Goal: Transaction & Acquisition: Purchase product/service

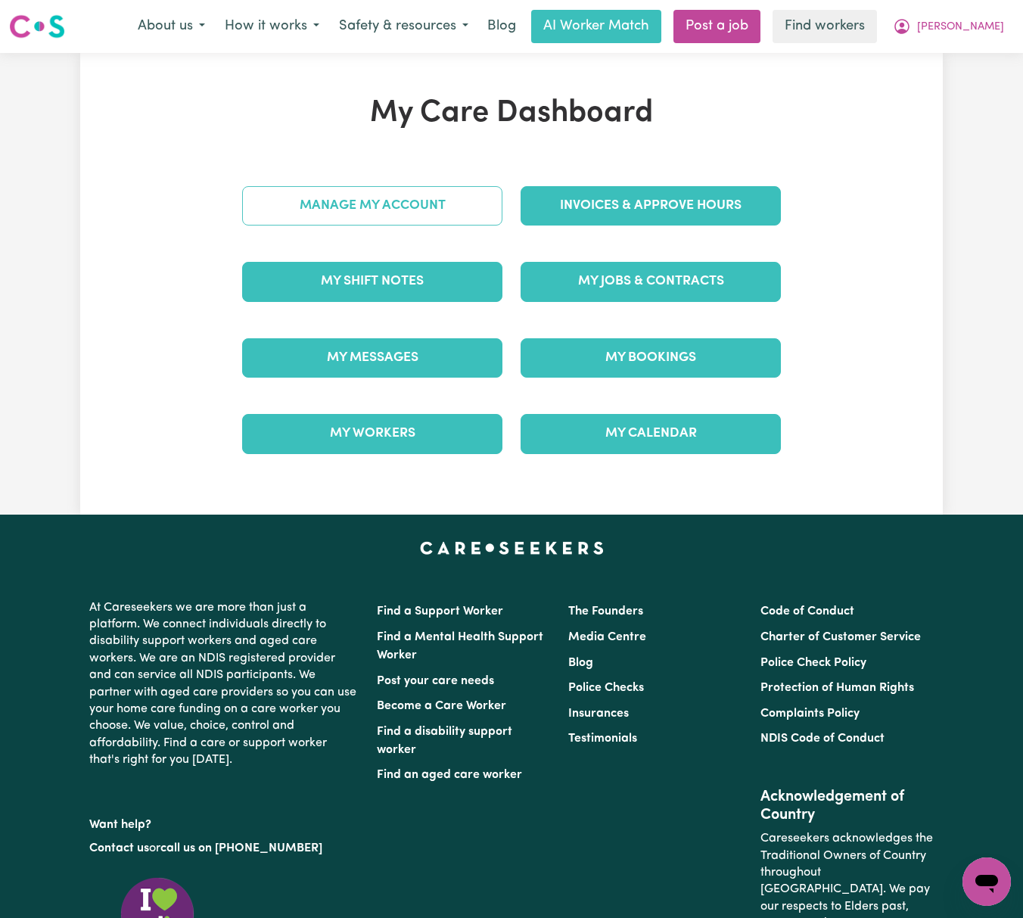
click at [461, 207] on link "Manage My Account" at bounding box center [372, 205] width 260 height 39
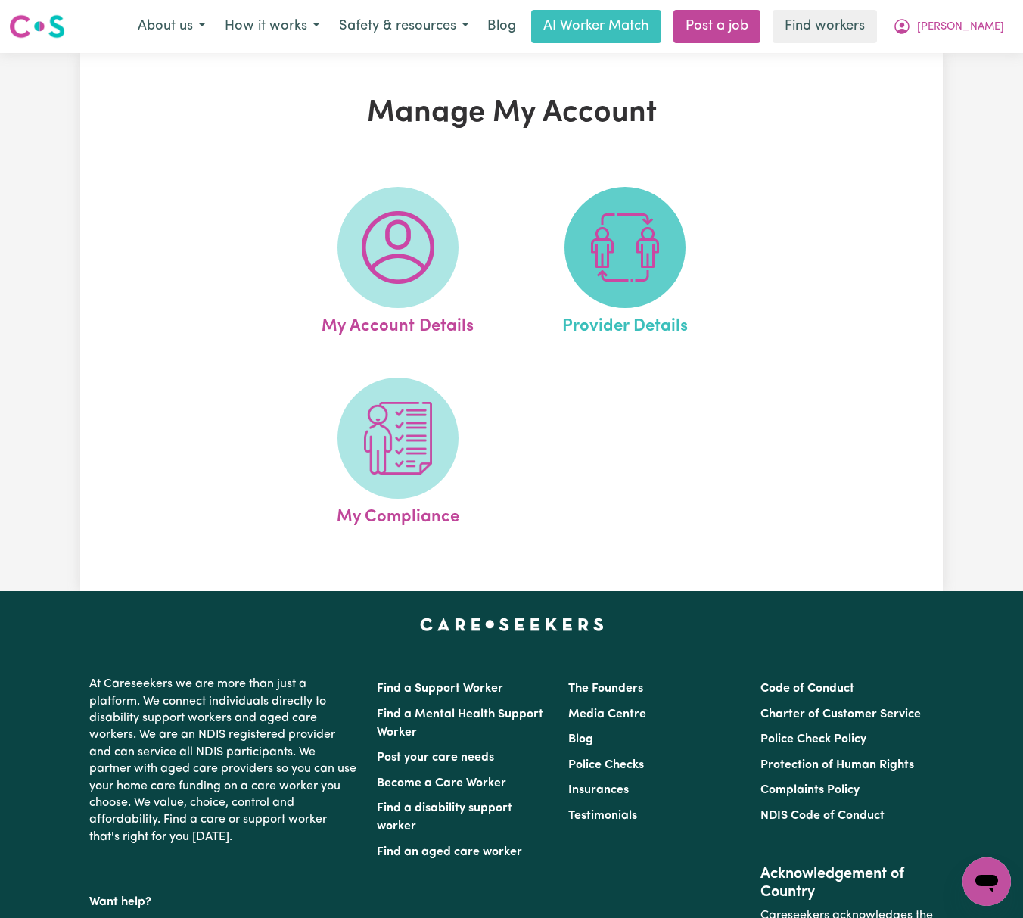
click at [623, 236] on img at bounding box center [624, 247] width 73 height 73
select select "NDIS_FUNDING_SELF_MANAGED"
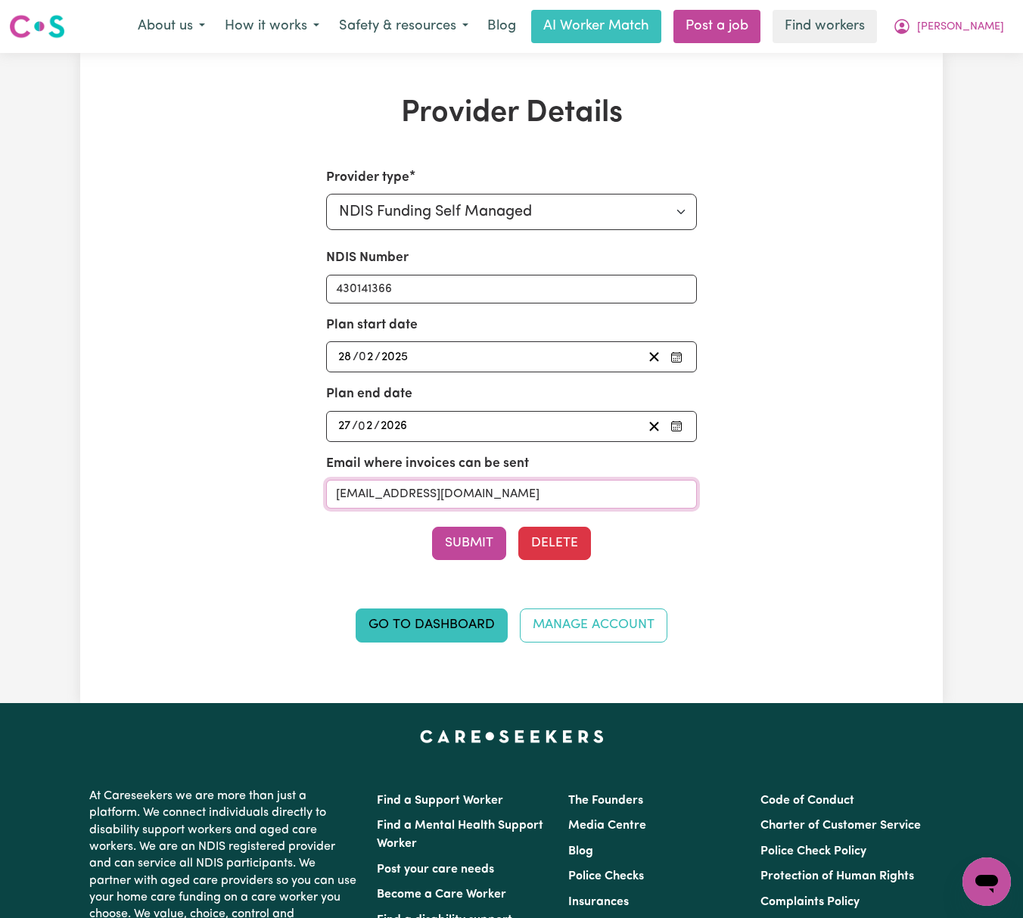
click at [652, 497] on input "[EMAIL_ADDRESS][DOMAIN_NAME]" at bounding box center [511, 494] width 371 height 29
click at [995, 25] on span "[PERSON_NAME]" at bounding box center [960, 27] width 87 height 17
click at [998, 51] on link "My Dashboard" at bounding box center [953, 59] width 120 height 29
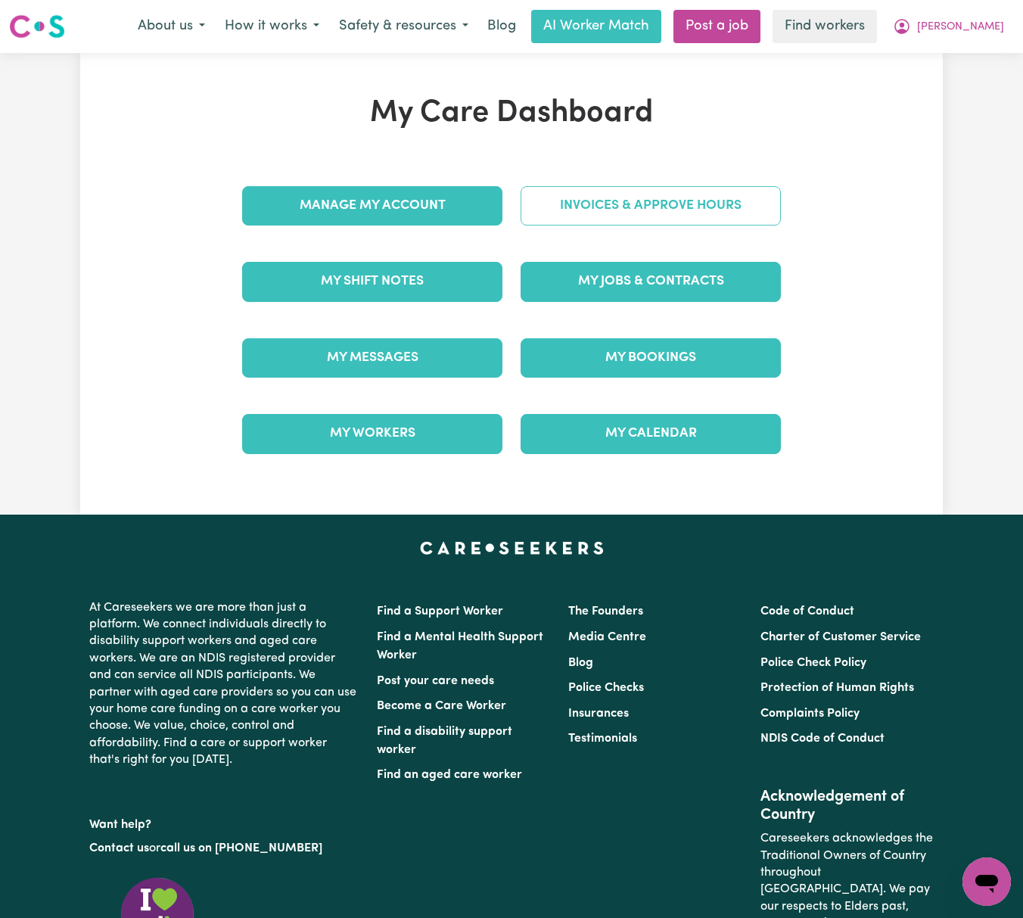
click at [757, 203] on link "Invoices & Approve Hours" at bounding box center [650, 205] width 260 height 39
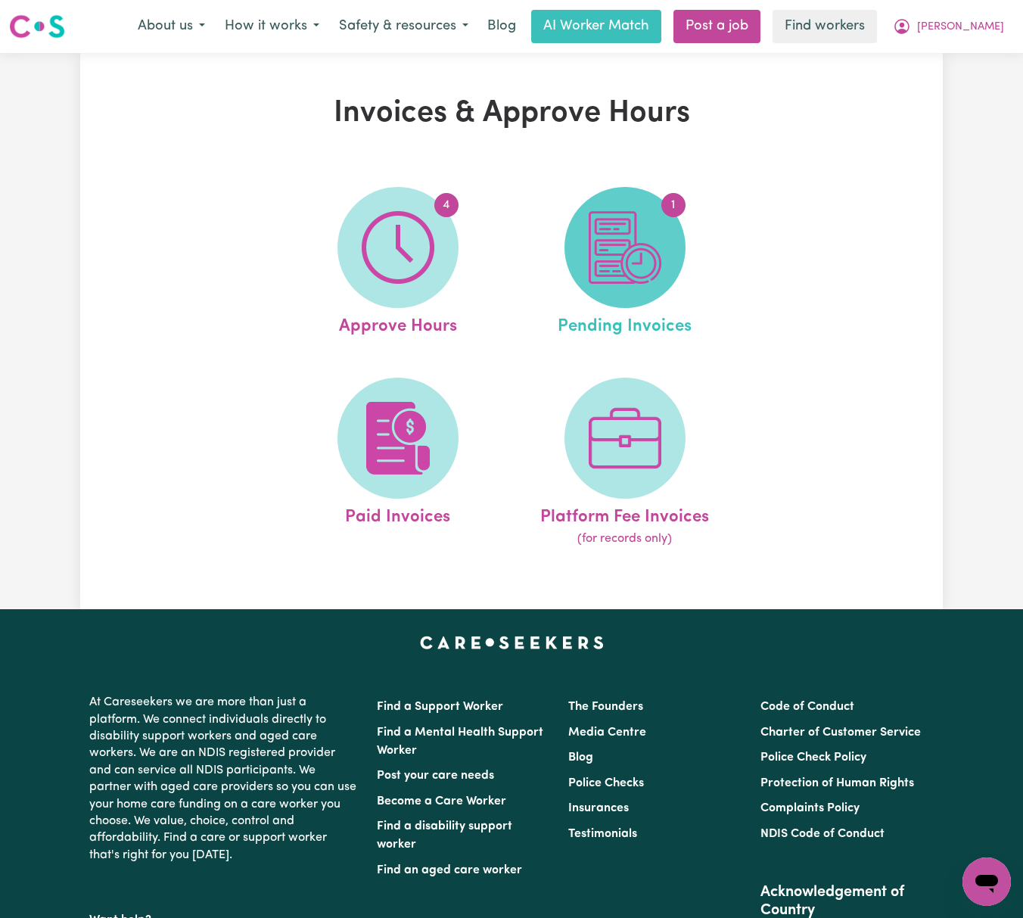
click at [638, 254] on img at bounding box center [624, 247] width 73 height 73
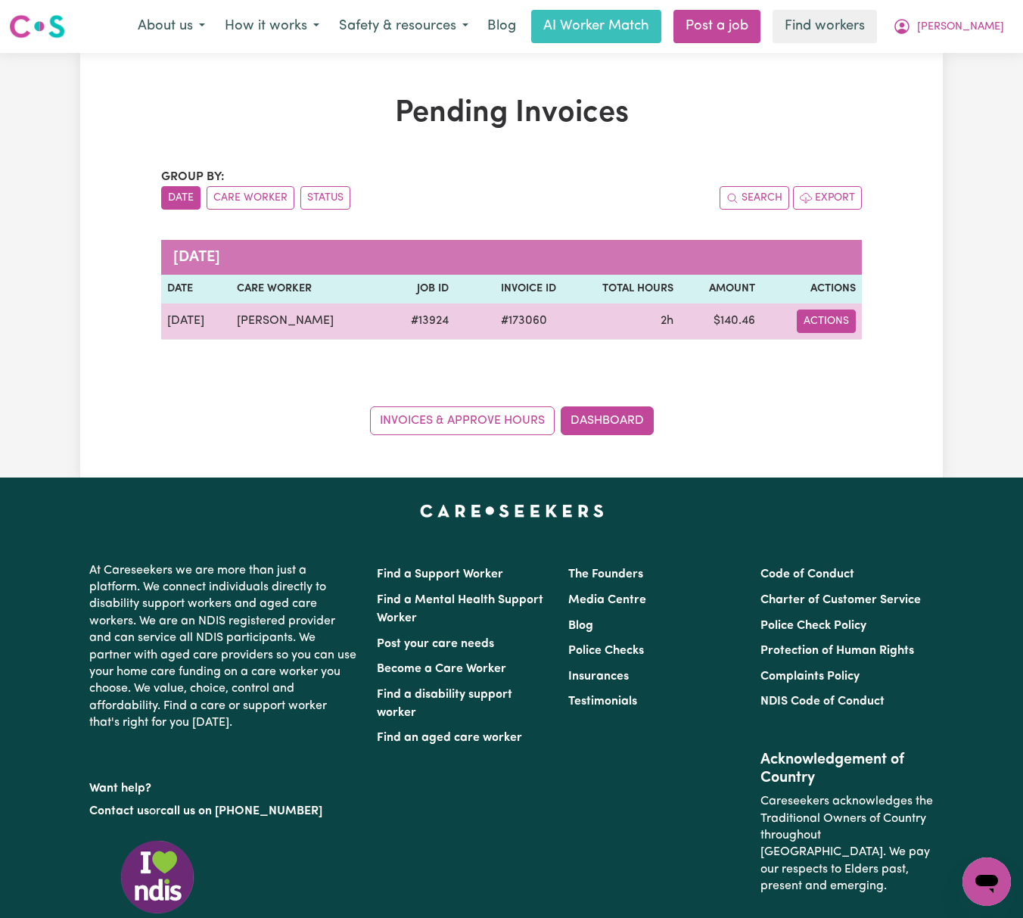
click at [837, 328] on button "Actions" at bounding box center [826, 320] width 59 height 23
click at [870, 375] on link "Make Payment" at bounding box center [866, 386] width 138 height 30
select select "card_1RCJc9B2z0xKyepBGmJ9K63p"
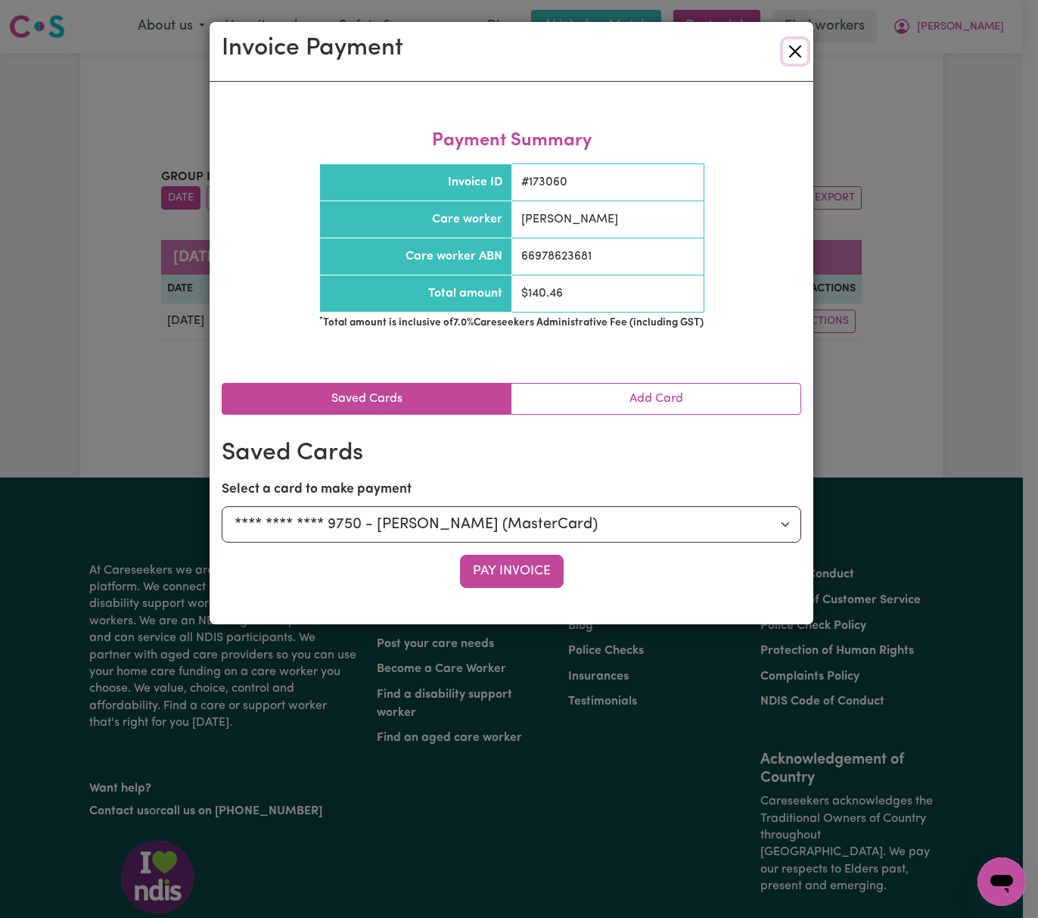
click at [797, 53] on button "Close" at bounding box center [795, 51] width 24 height 24
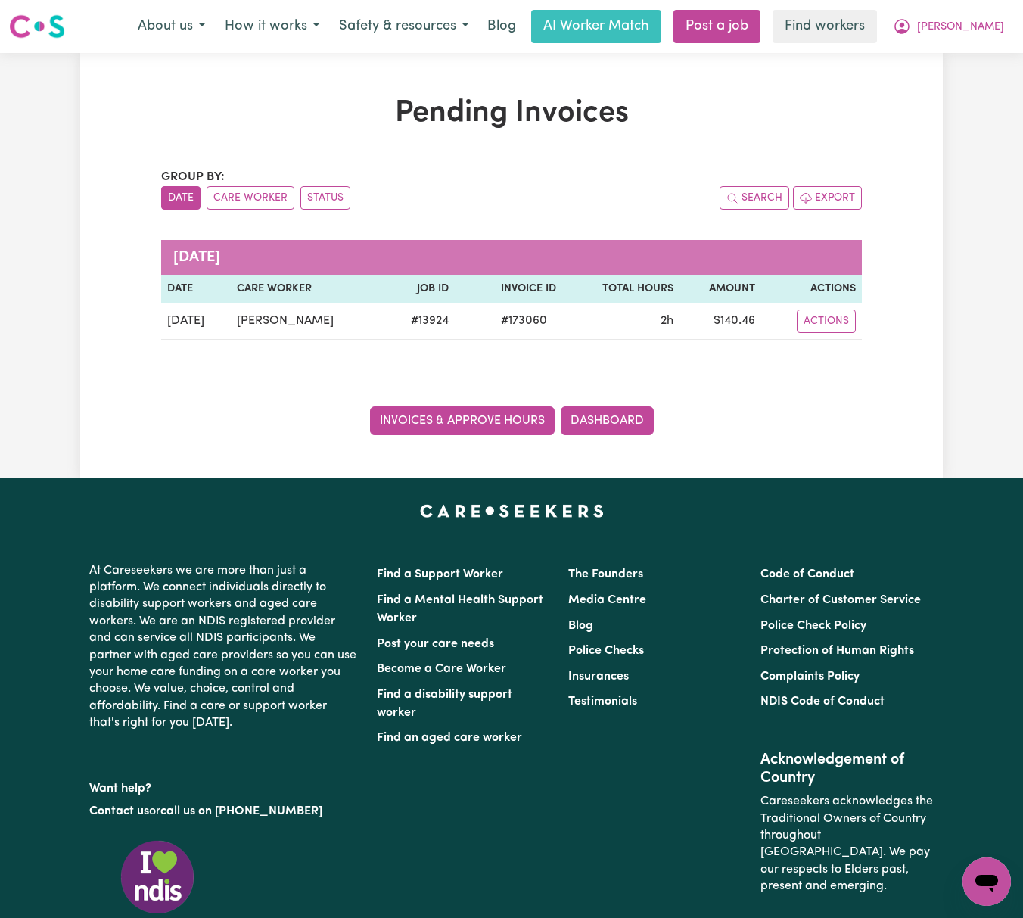
click at [503, 418] on link "Invoices & Approve Hours" at bounding box center [462, 420] width 185 height 29
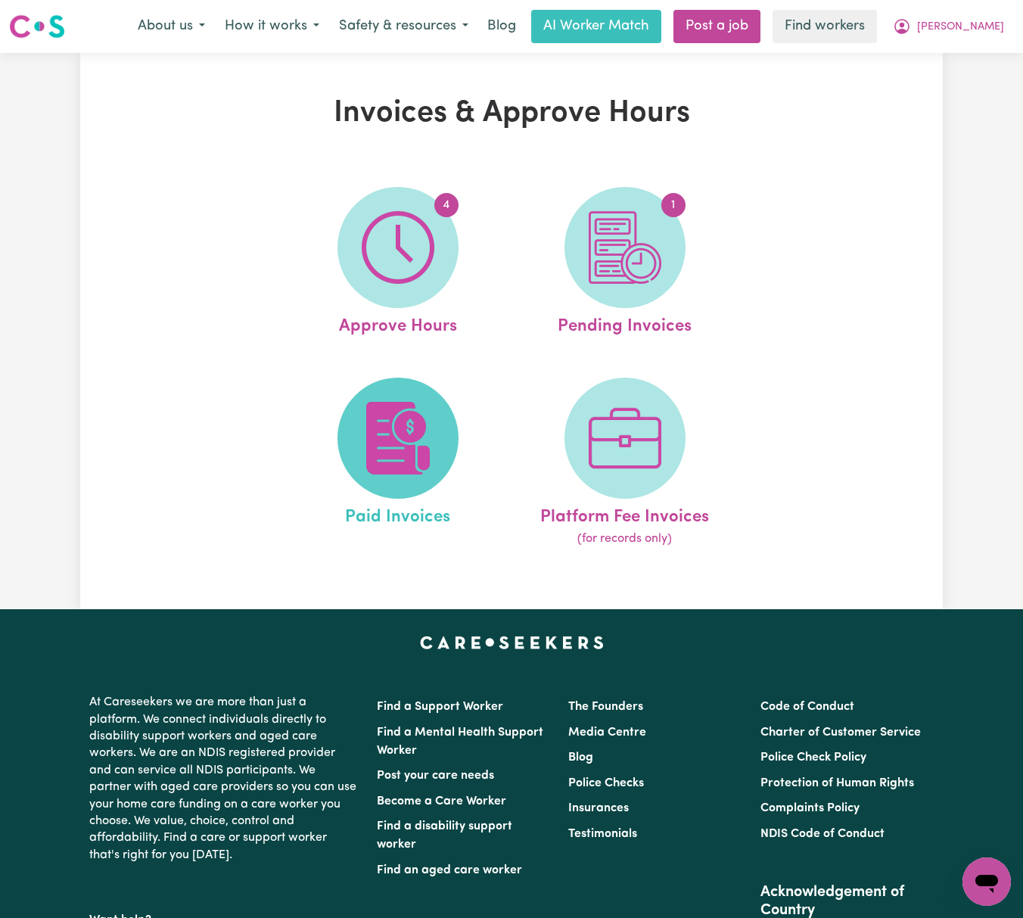
click at [389, 474] on img at bounding box center [398, 438] width 73 height 73
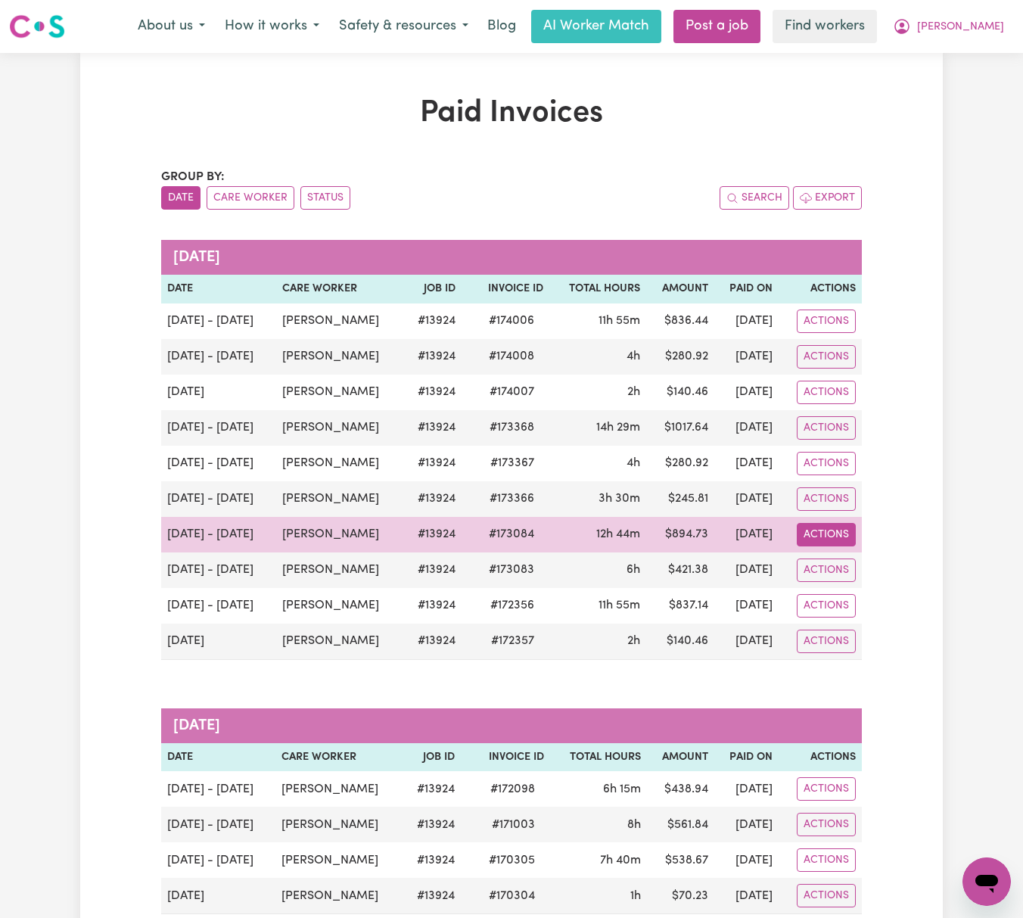
click at [830, 536] on button "Actions" at bounding box center [826, 534] width 59 height 23
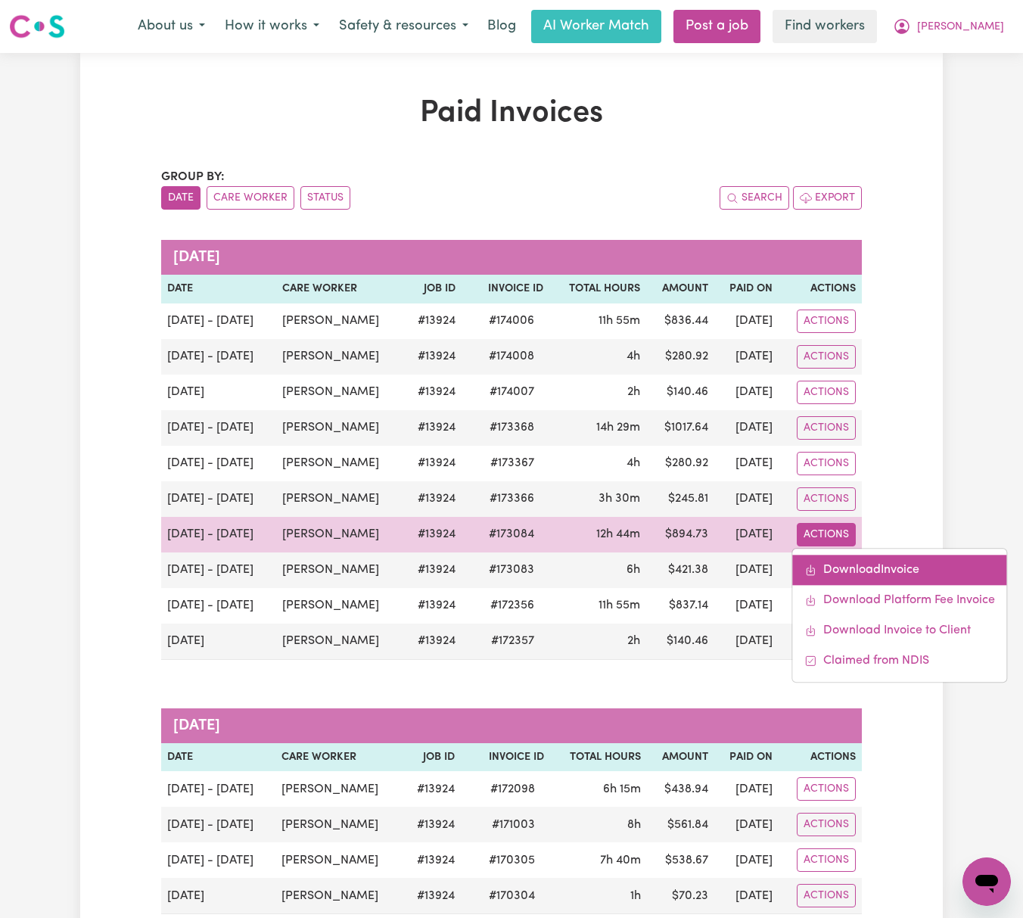
click at [859, 569] on link "Download Invoice" at bounding box center [900, 569] width 214 height 30
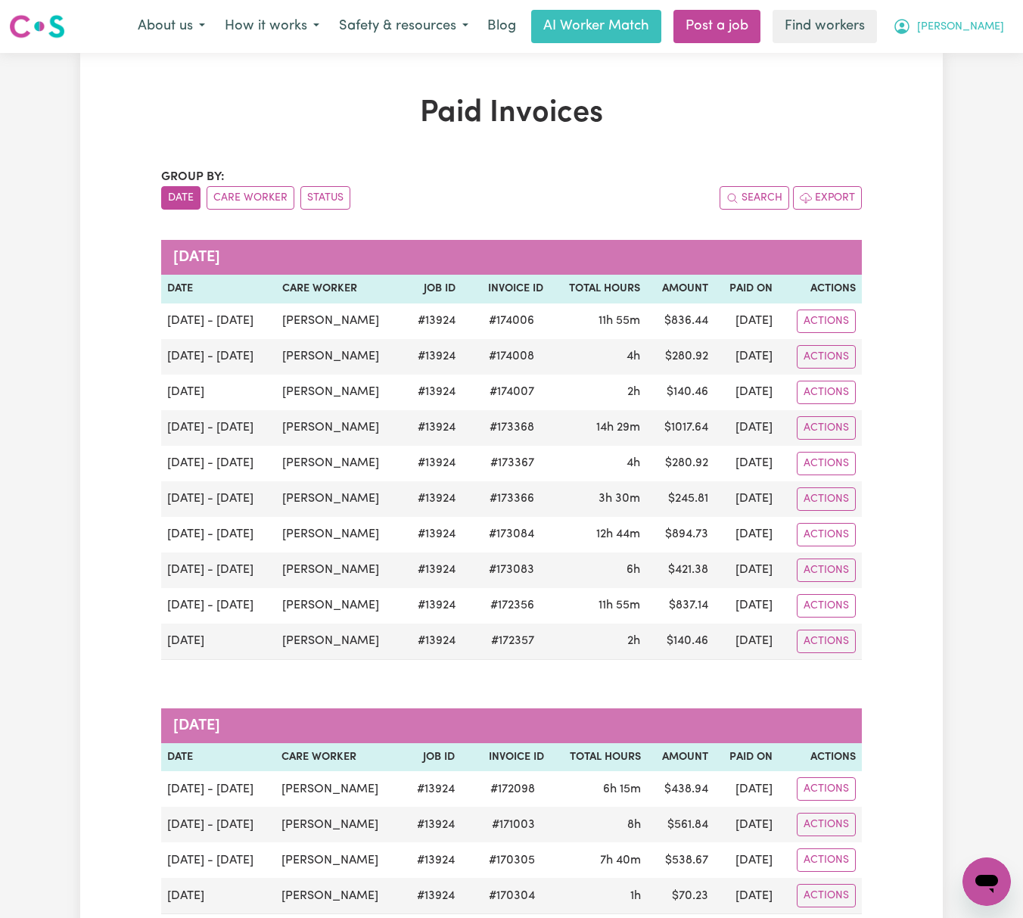
click at [985, 21] on span "[PERSON_NAME]" at bounding box center [960, 27] width 87 height 17
click at [987, 61] on link "My Dashboard" at bounding box center [953, 59] width 120 height 29
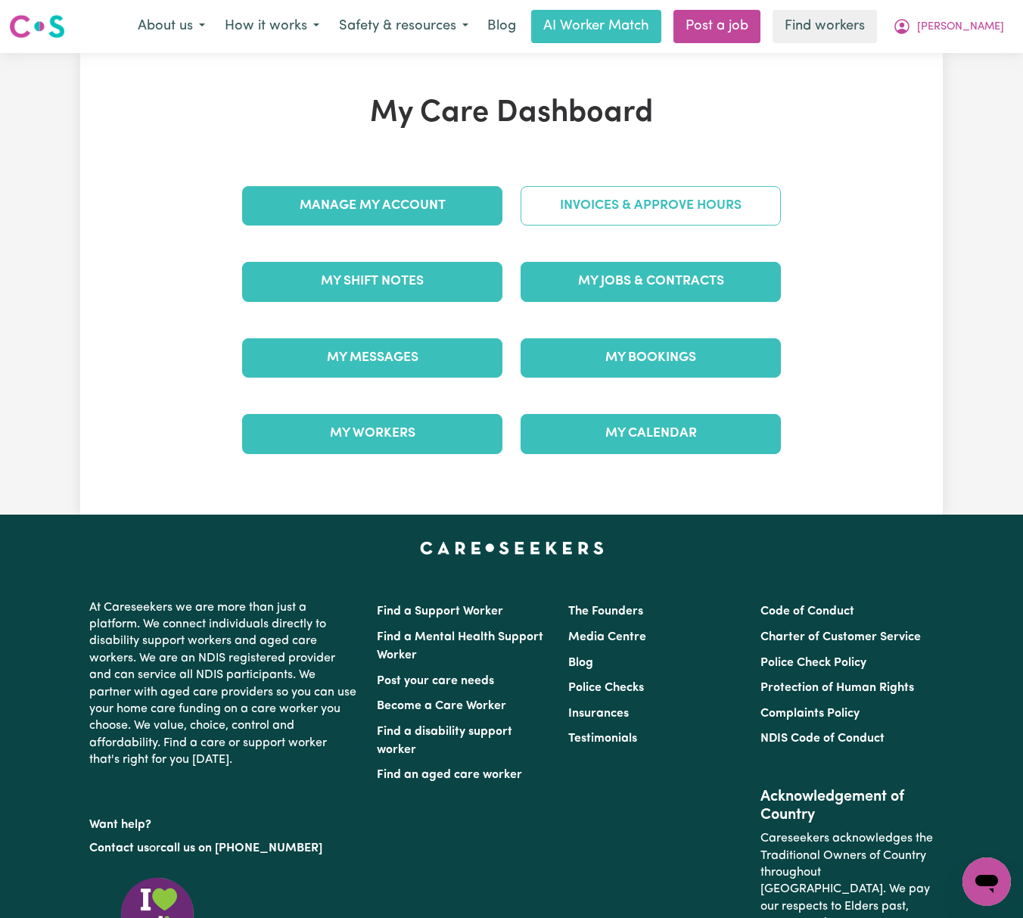
click at [743, 218] on link "Invoices & Approve Hours" at bounding box center [650, 205] width 260 height 39
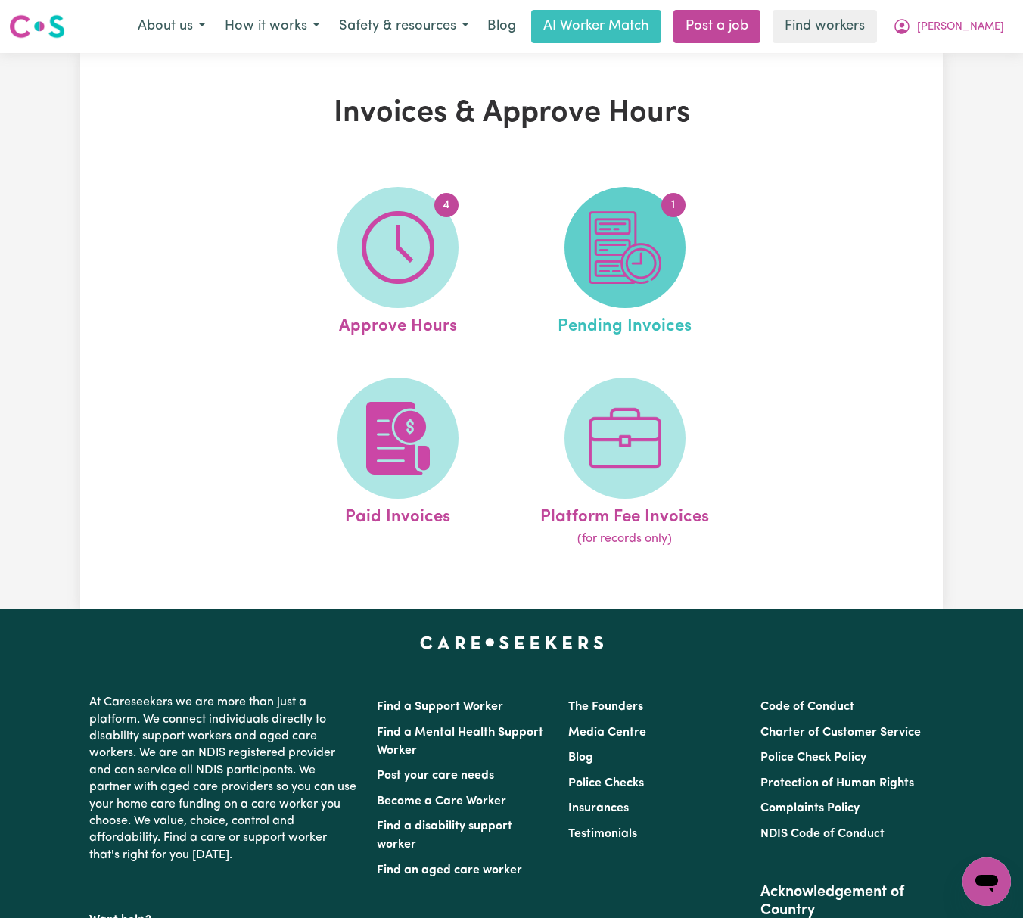
click at [647, 248] on img at bounding box center [624, 247] width 73 height 73
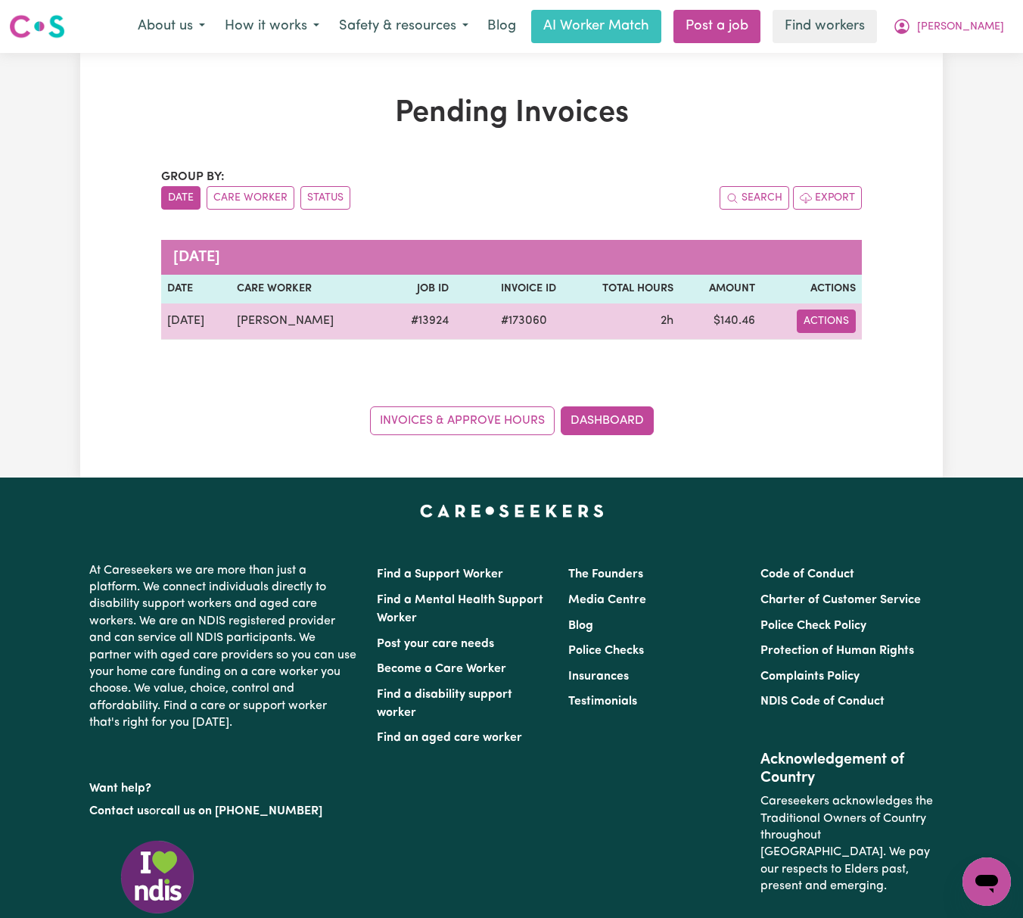
click at [824, 328] on button "Actions" at bounding box center [826, 320] width 59 height 23
click at [865, 359] on link "Download Invoice" at bounding box center [866, 356] width 138 height 30
